Goal: Transaction & Acquisition: Download file/media

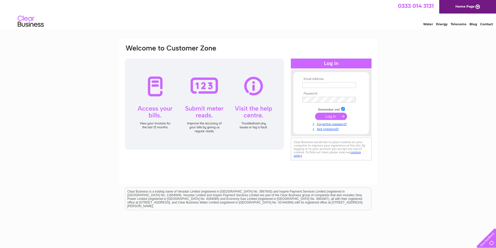
type input "ws@gs-cs.co.uk"
click at [326, 114] on input "submit" at bounding box center [331, 116] width 32 height 7
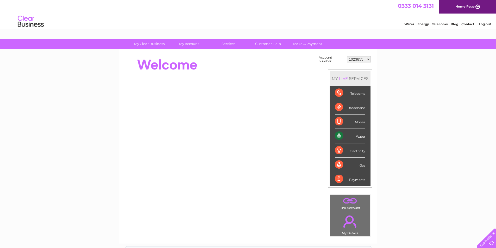
click at [360, 59] on select "1023855 1023856 1023859 30274315" at bounding box center [359, 59] width 24 height 6
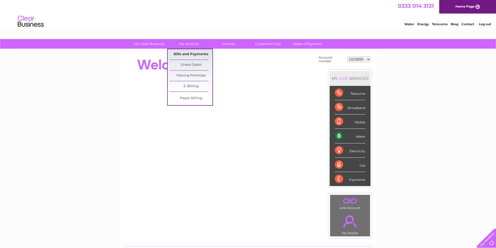
click at [193, 54] on link "Bills and Payments" at bounding box center [190, 54] width 43 height 10
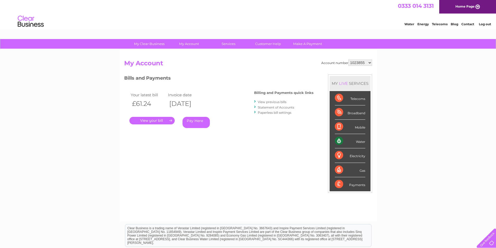
click at [160, 119] on link "." at bounding box center [151, 121] width 45 height 8
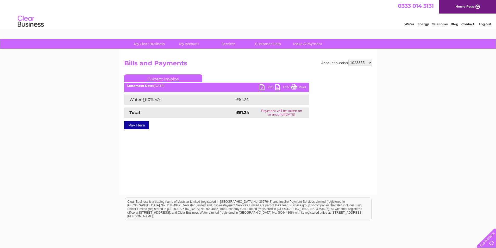
click at [365, 63] on select "1023855 1023856 1023859 30274315" at bounding box center [360, 63] width 24 height 6
select select "1023856"
click at [348, 60] on select "1023855 1023856 1023859 30274315" at bounding box center [360, 63] width 24 height 6
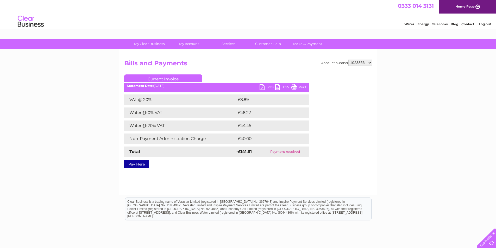
click at [361, 62] on select "1023855 1023856 1023859 30274315" at bounding box center [360, 63] width 24 height 6
select select "1023859"
click at [348, 60] on select "1023855 1023856 1023859 30274315" at bounding box center [360, 63] width 24 height 6
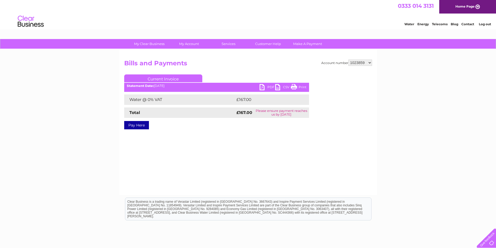
click at [264, 86] on link "PDF" at bounding box center [267, 88] width 16 height 8
click at [366, 62] on select "1023855 1023856 1023859 30274315" at bounding box center [360, 63] width 24 height 6
select select "30274315"
click at [348, 60] on select "1023855 1023856 1023859 30274315" at bounding box center [360, 63] width 24 height 6
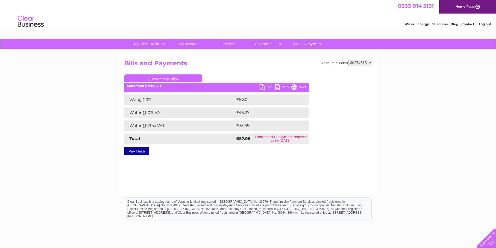
click at [265, 88] on link "PDF" at bounding box center [267, 88] width 16 height 8
